Goal: Navigation & Orientation: Find specific page/section

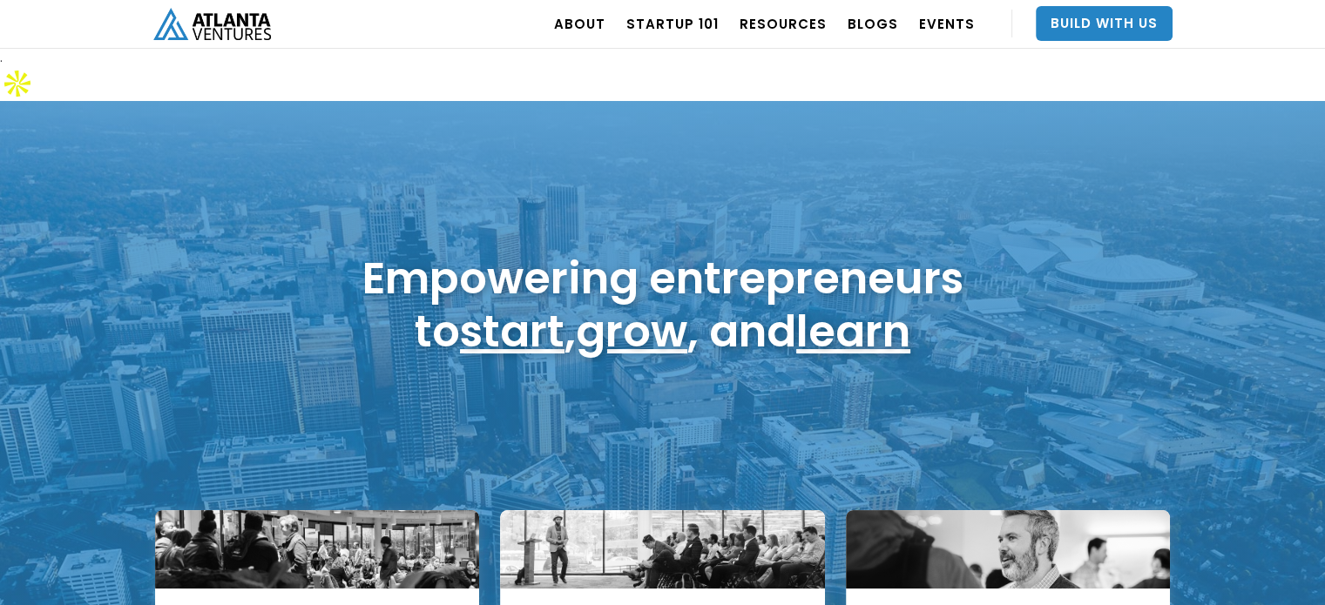
click at [518, 44] on div "ABOUT OUR STORY TEAM Job Board PORTFOLIO Startup 101 RESOURCES TOOLS STORIES NE…" at bounding box center [662, 24] width 1019 height 49
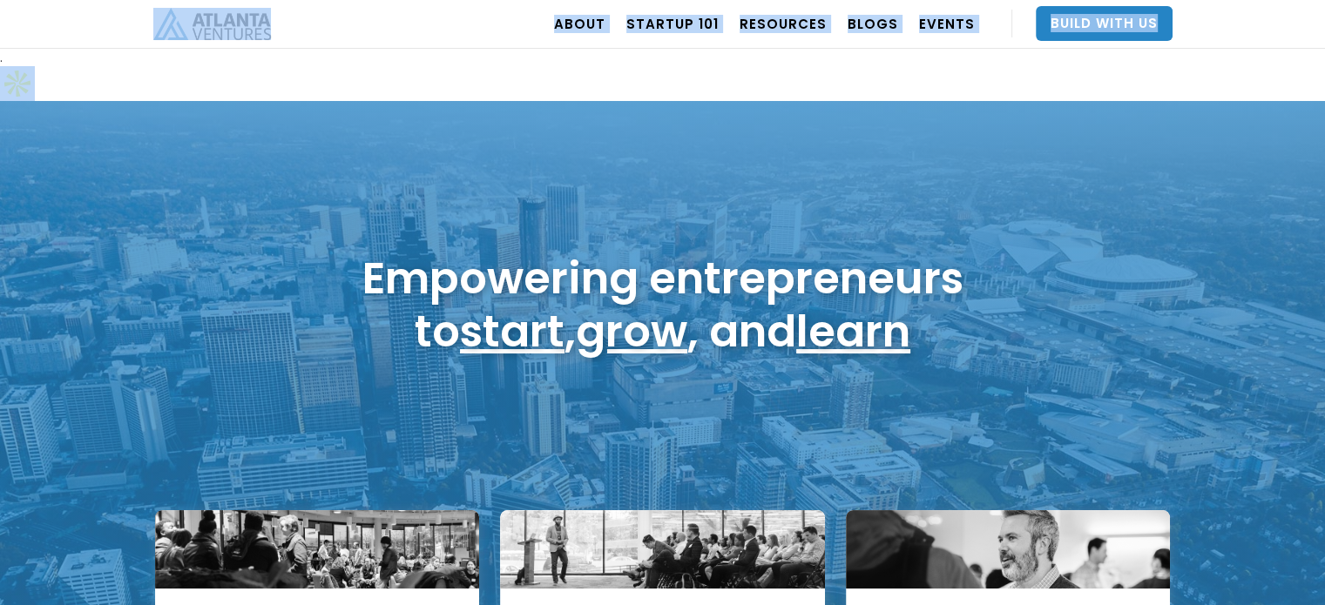
drag, startPoint x: 1316, startPoint y: 26, endPoint x: 1337, endPoint y: 37, distance: 23.8
click at [1324, 37] on html ". Loading. . . ABOUT OUR STORY TEAM Job Board PORTFOLIO Startup 101 RESOURCES T…" at bounding box center [662, 302] width 1325 height 605
click at [511, 22] on div "ABOUT OUR STORY TEAM Job Board PORTFOLIO Startup 101 RESOURCES TOOLS STORIES NE…" at bounding box center [662, 24] width 1019 height 49
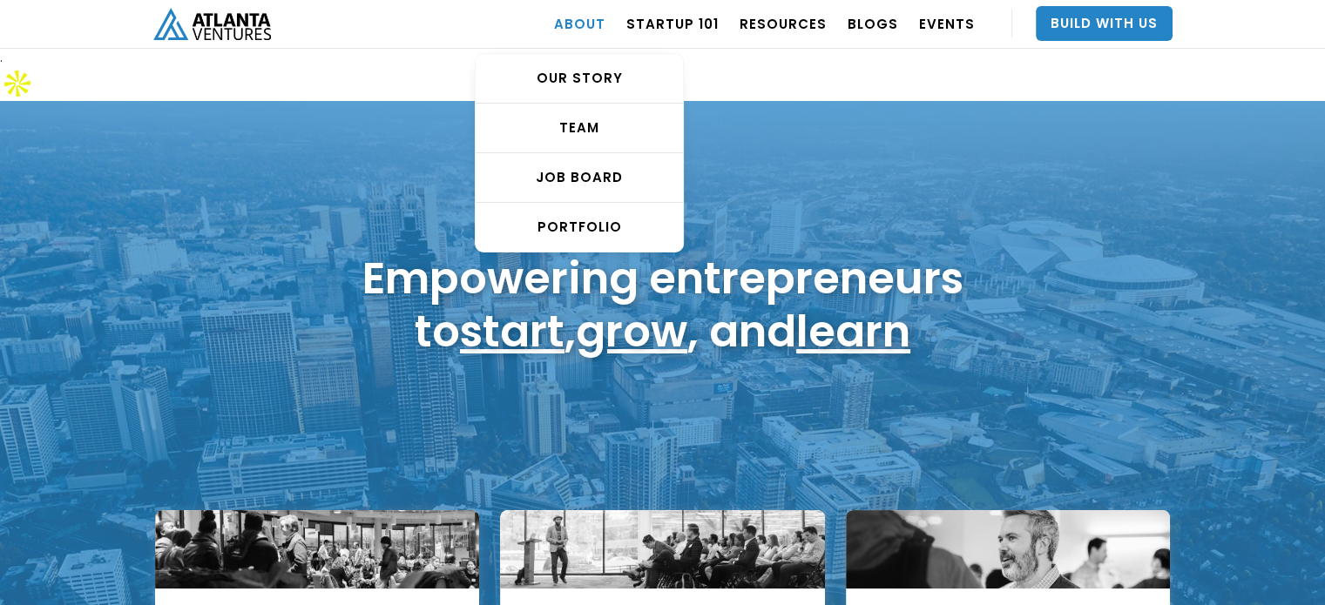
click at [605, 30] on link "ABOUT" at bounding box center [579, 23] width 51 height 49
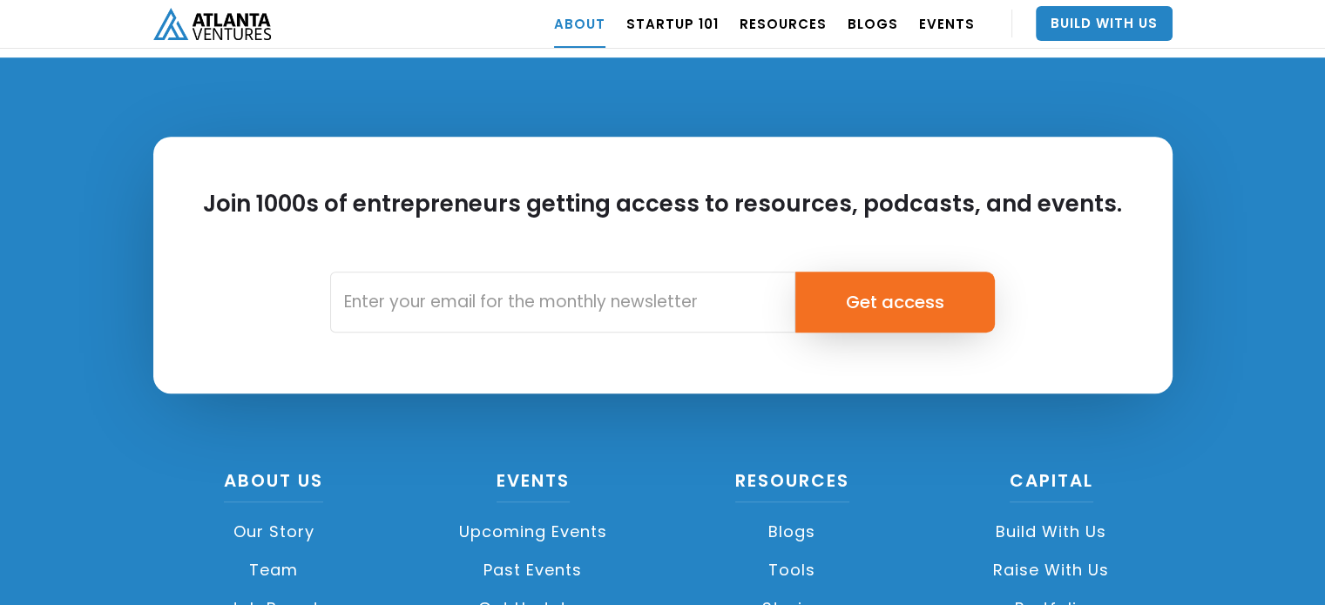
scroll to position [7852, 0]
